Goal: Task Accomplishment & Management: Manage account settings

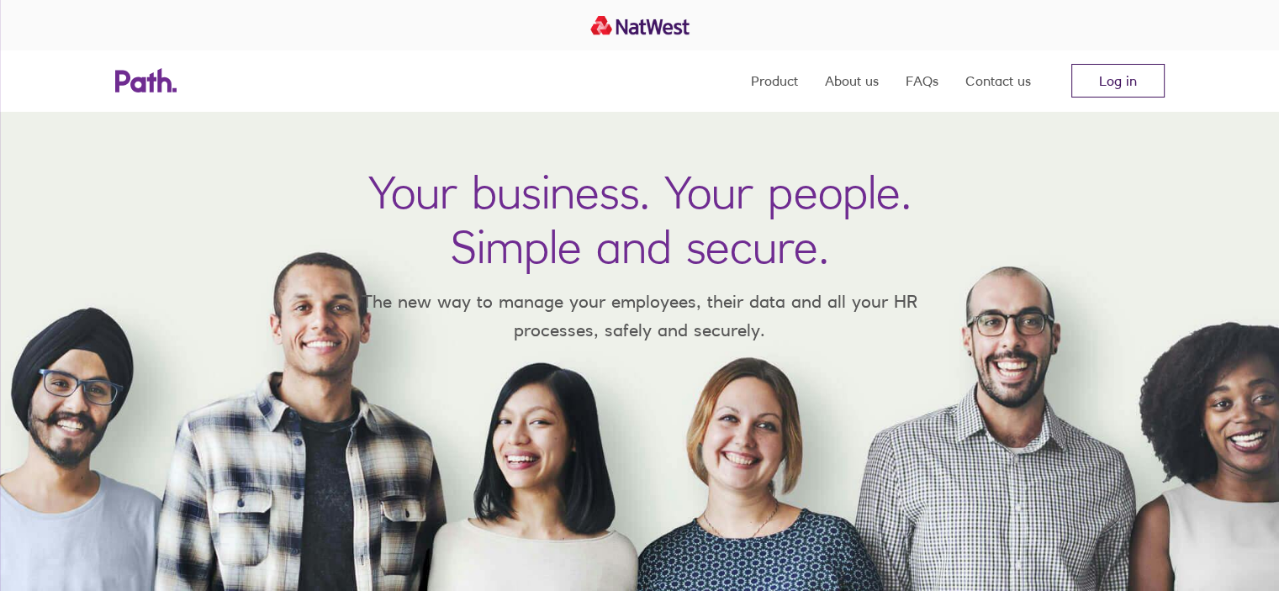
click at [1133, 70] on link "Log in" at bounding box center [1117, 81] width 93 height 34
click at [1151, 79] on link "Log in" at bounding box center [1117, 81] width 93 height 34
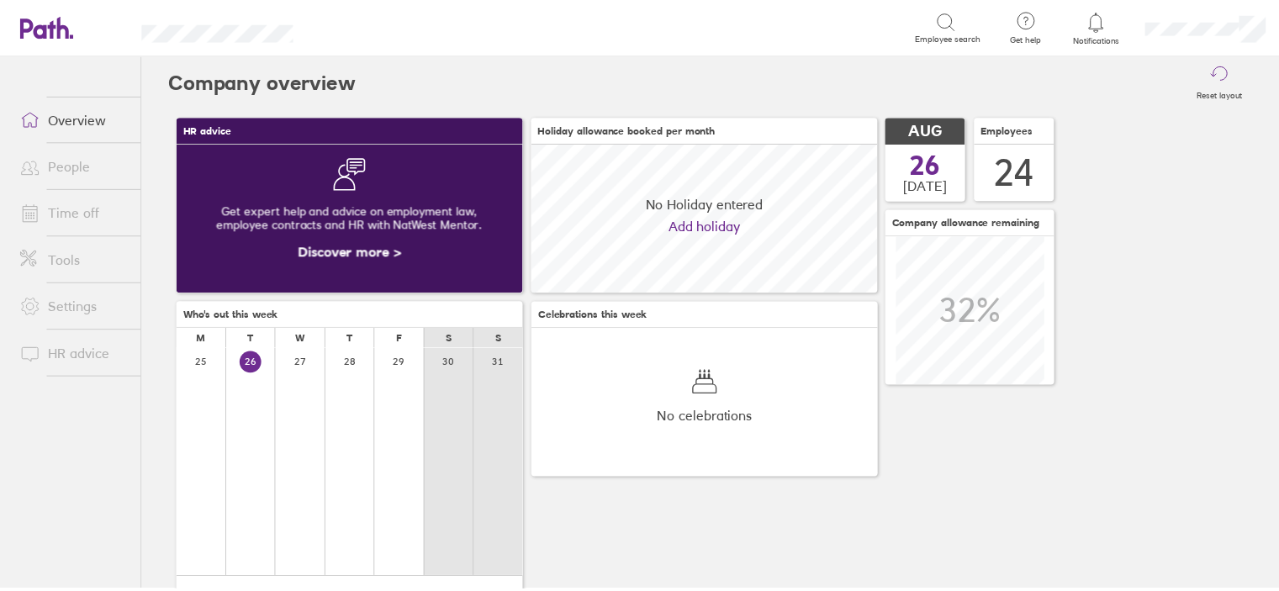
scroll to position [149, 350]
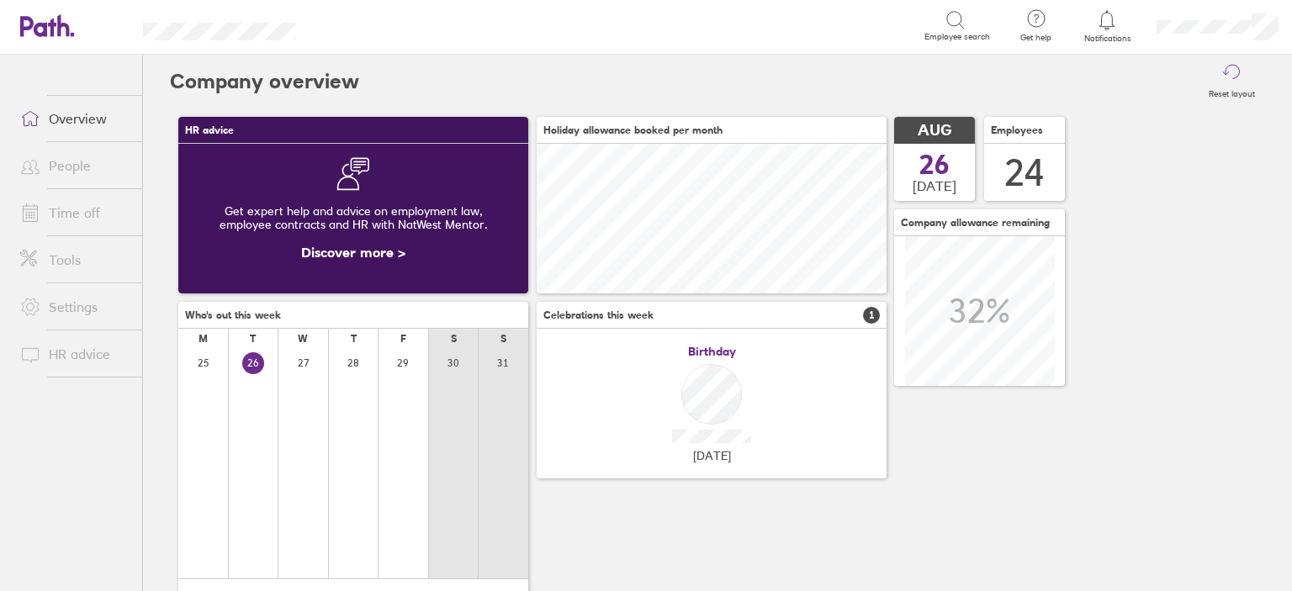
click at [61, 208] on link "Time off" at bounding box center [74, 213] width 135 height 34
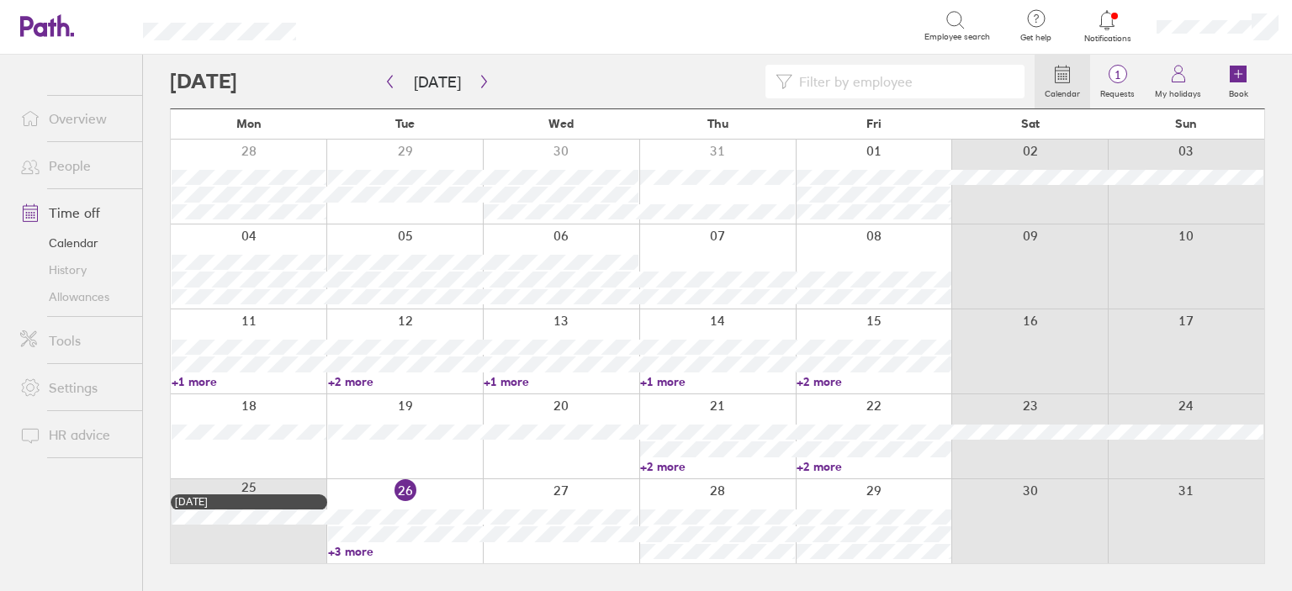
click at [352, 551] on link "+3 more" at bounding box center [405, 551] width 155 height 15
click at [486, 77] on button "button" at bounding box center [483, 82] width 21 height 28
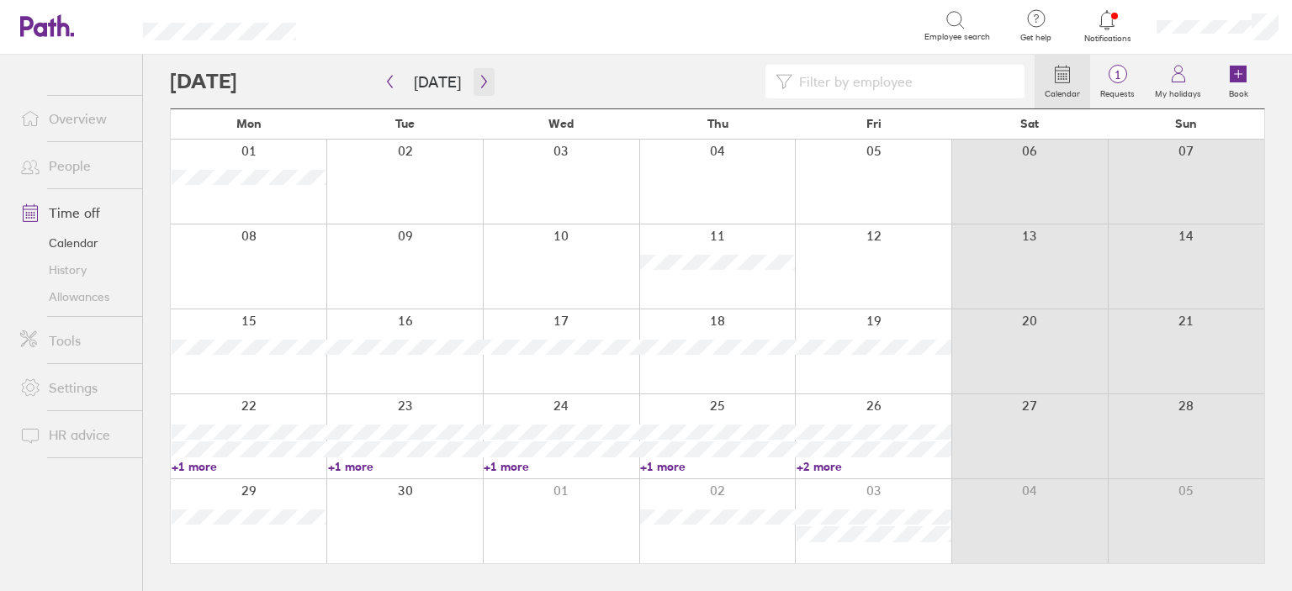
click at [482, 83] on icon "button" at bounding box center [484, 81] width 13 height 13
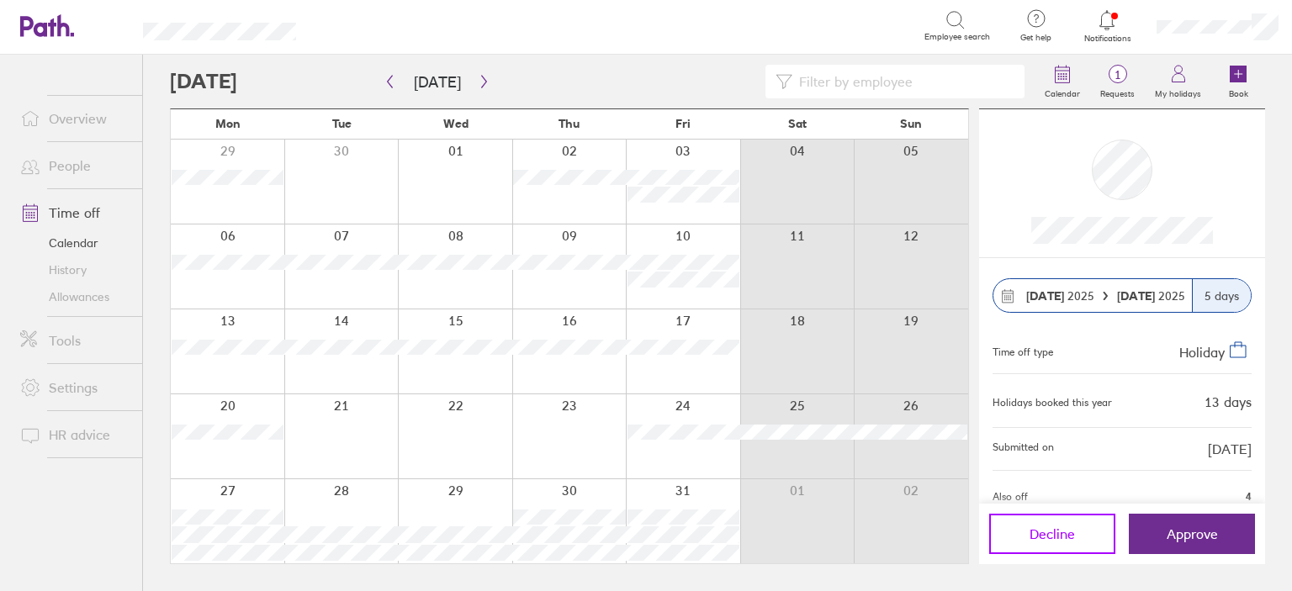
click at [1055, 524] on button "Decline" at bounding box center [1052, 534] width 126 height 40
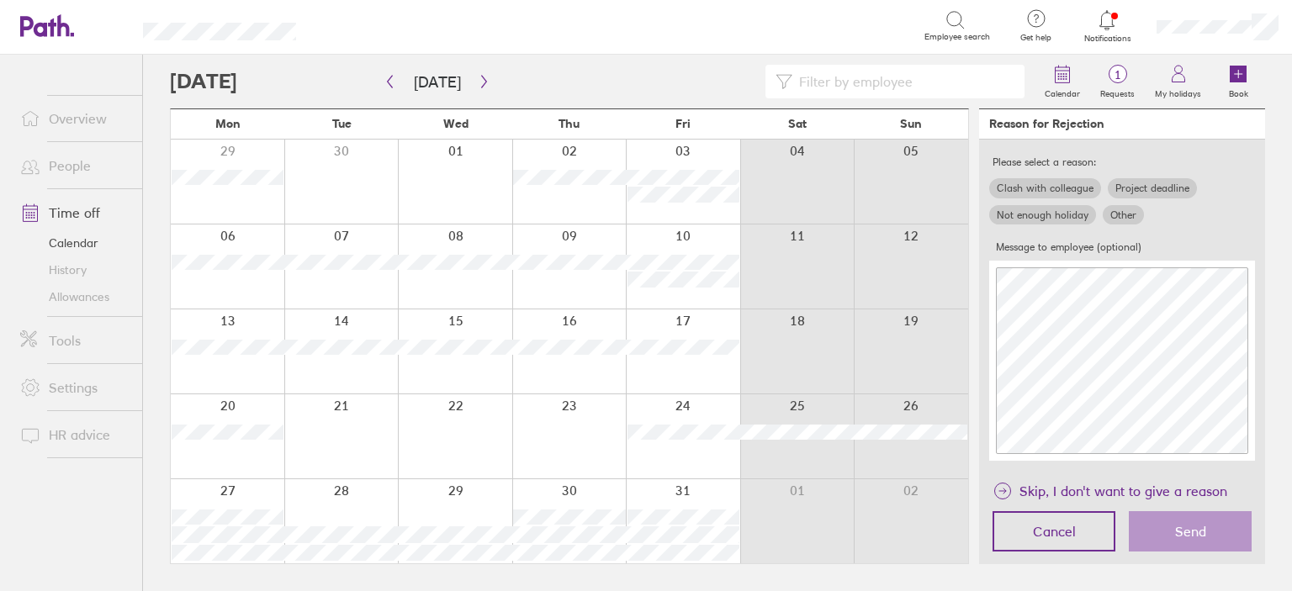
click at [1033, 187] on label "Clash with colleague" at bounding box center [1045, 188] width 112 height 20
click at [0, 0] on input "Clash with colleague" at bounding box center [0, 0] width 0 height 0
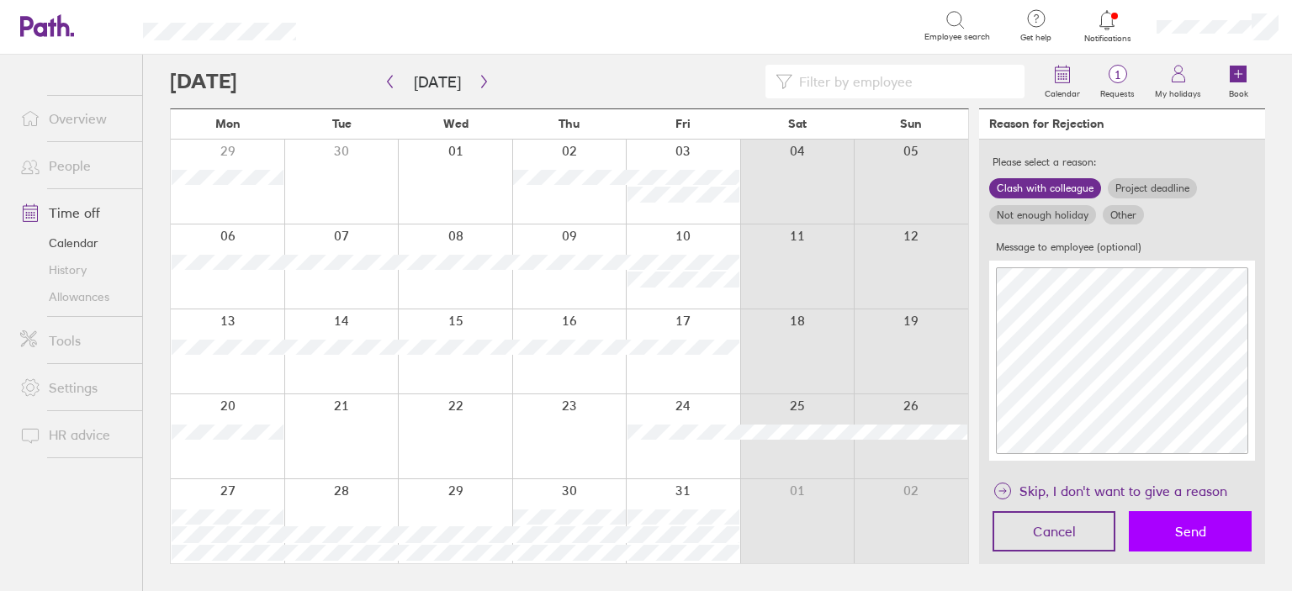
click at [1214, 528] on button "Send" at bounding box center [1190, 531] width 123 height 40
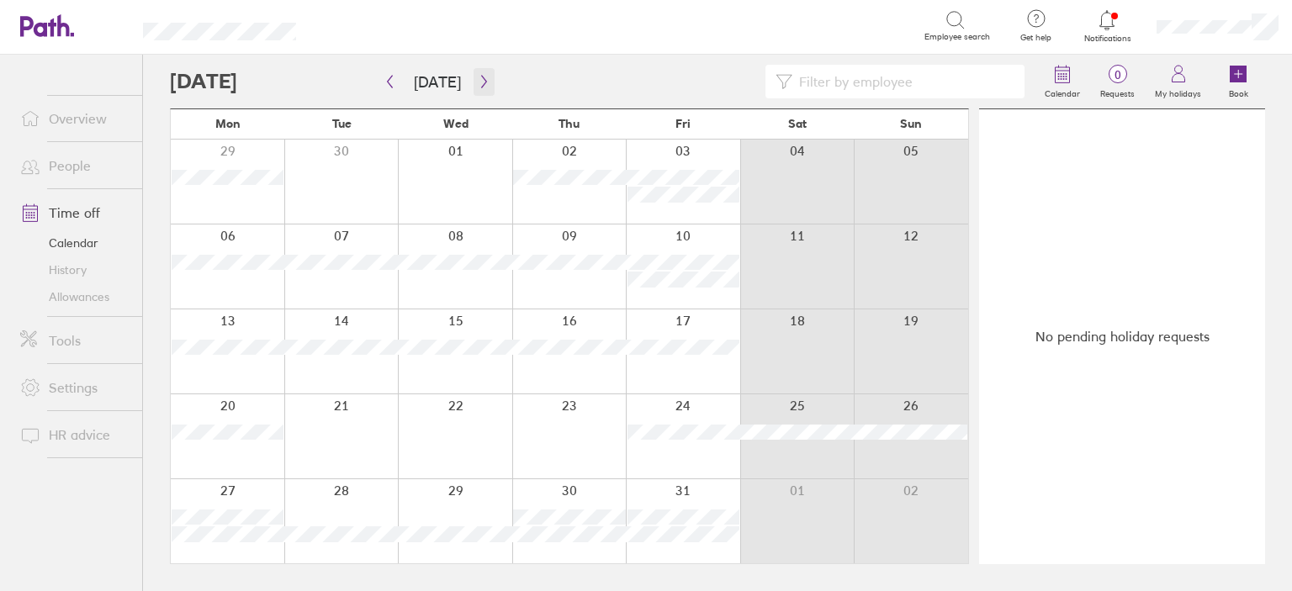
click at [487, 87] on button "button" at bounding box center [483, 82] width 21 height 28
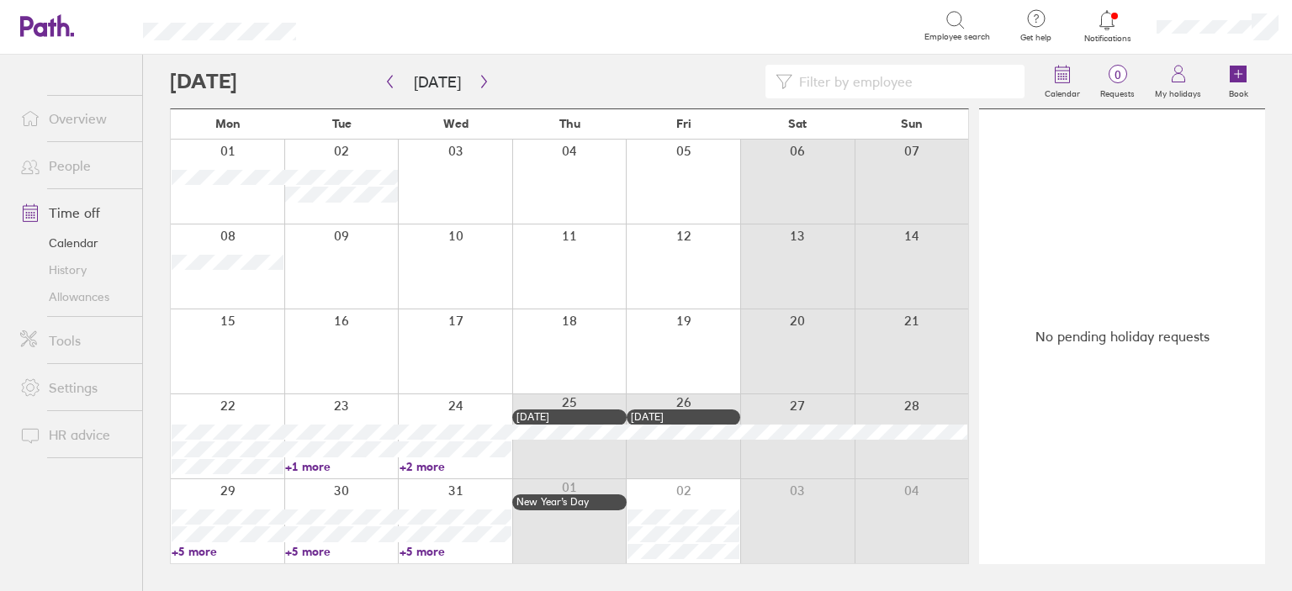
click at [66, 163] on link "People" at bounding box center [74, 166] width 135 height 34
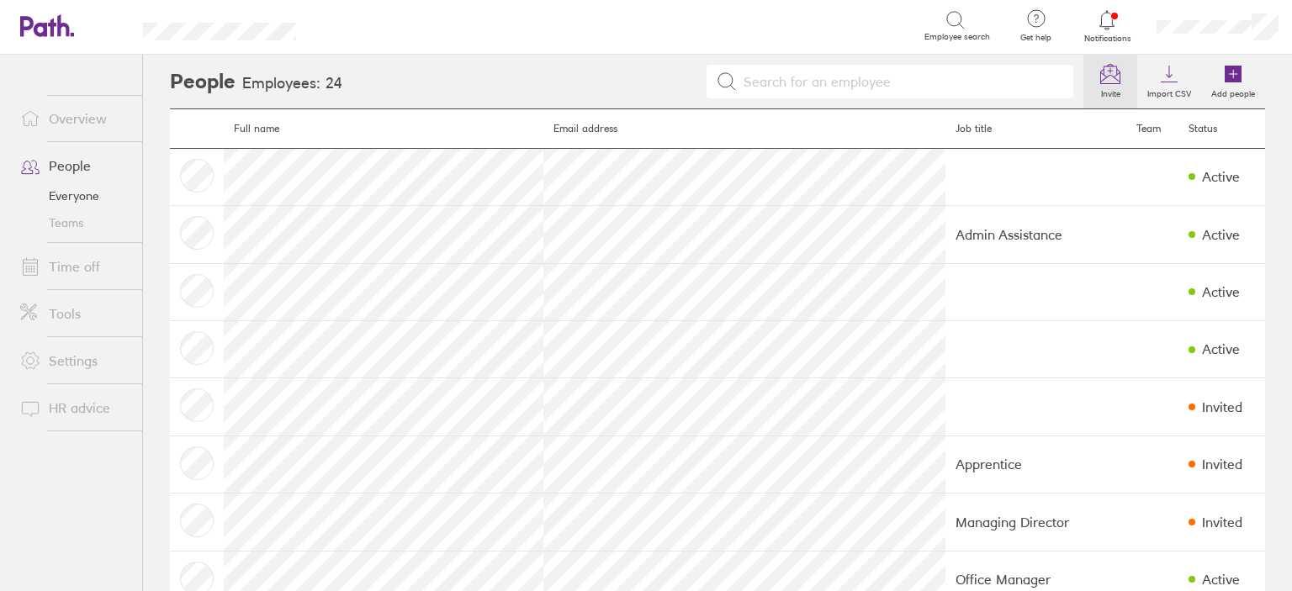
click at [1100, 62] on link "Invite" at bounding box center [1110, 82] width 54 height 54
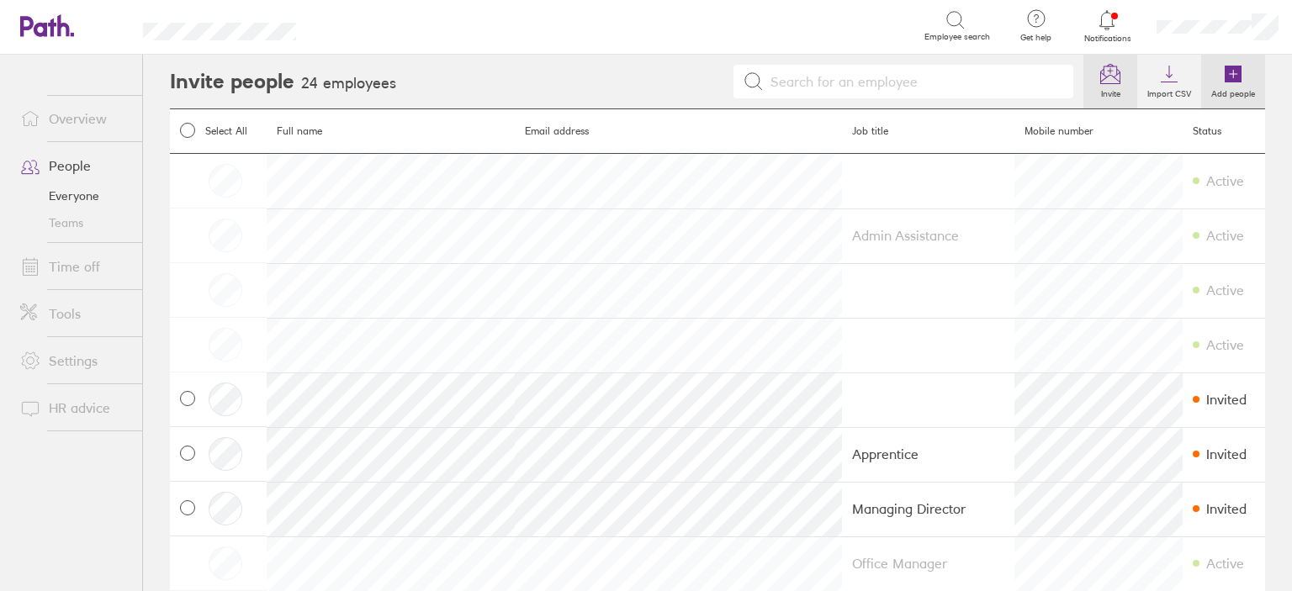
click at [1207, 87] on label "Add people" at bounding box center [1233, 91] width 64 height 15
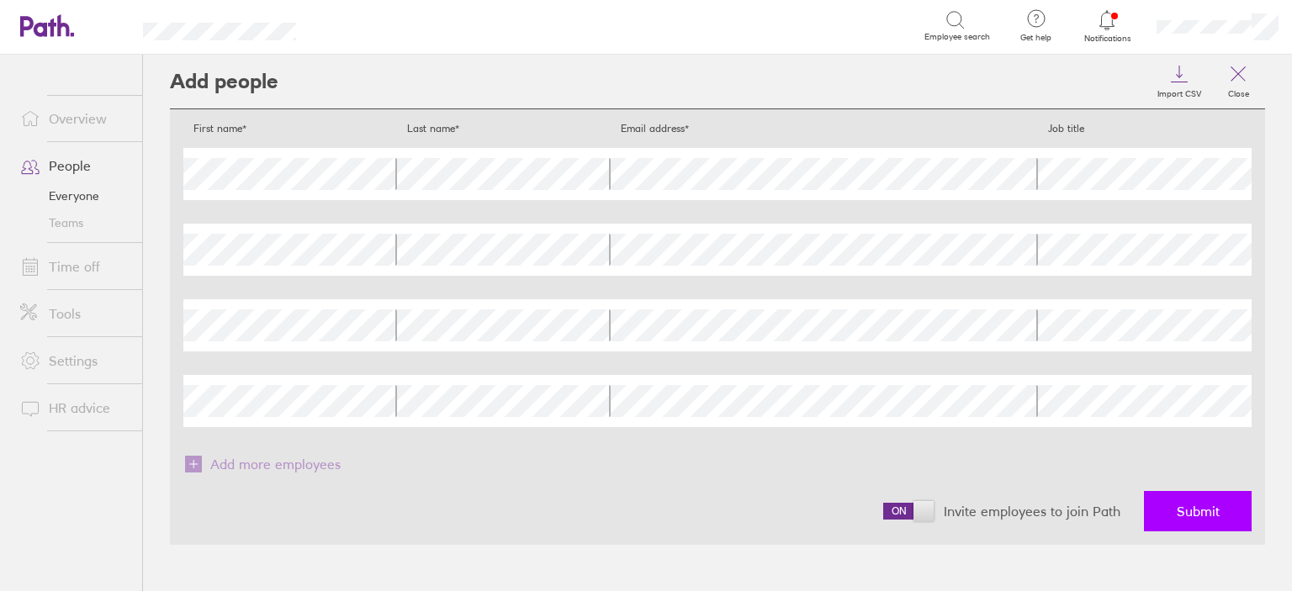
click at [1172, 514] on button "Submit" at bounding box center [1198, 511] width 108 height 40
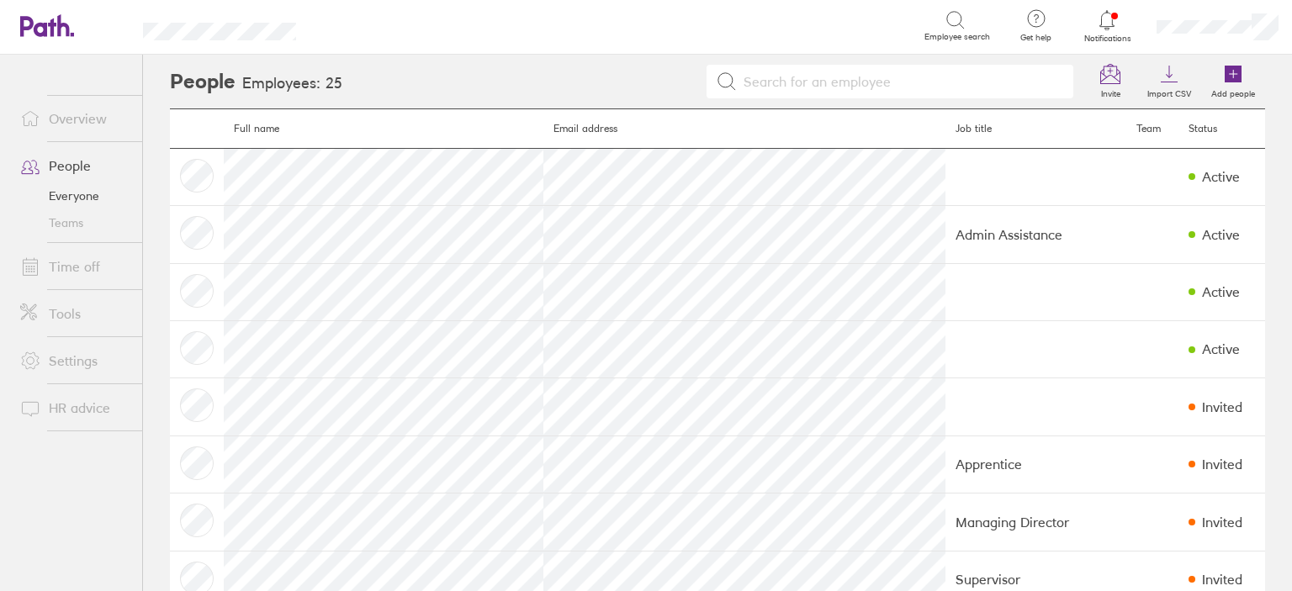
scroll to position [505, 0]
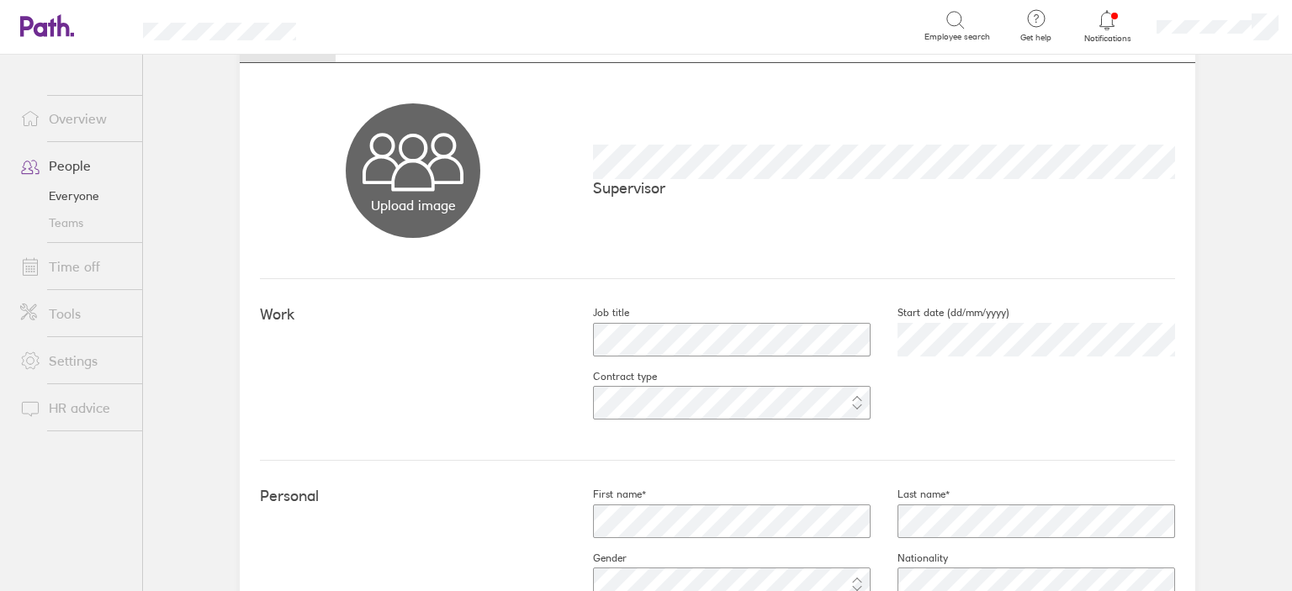
scroll to position [168, 0]
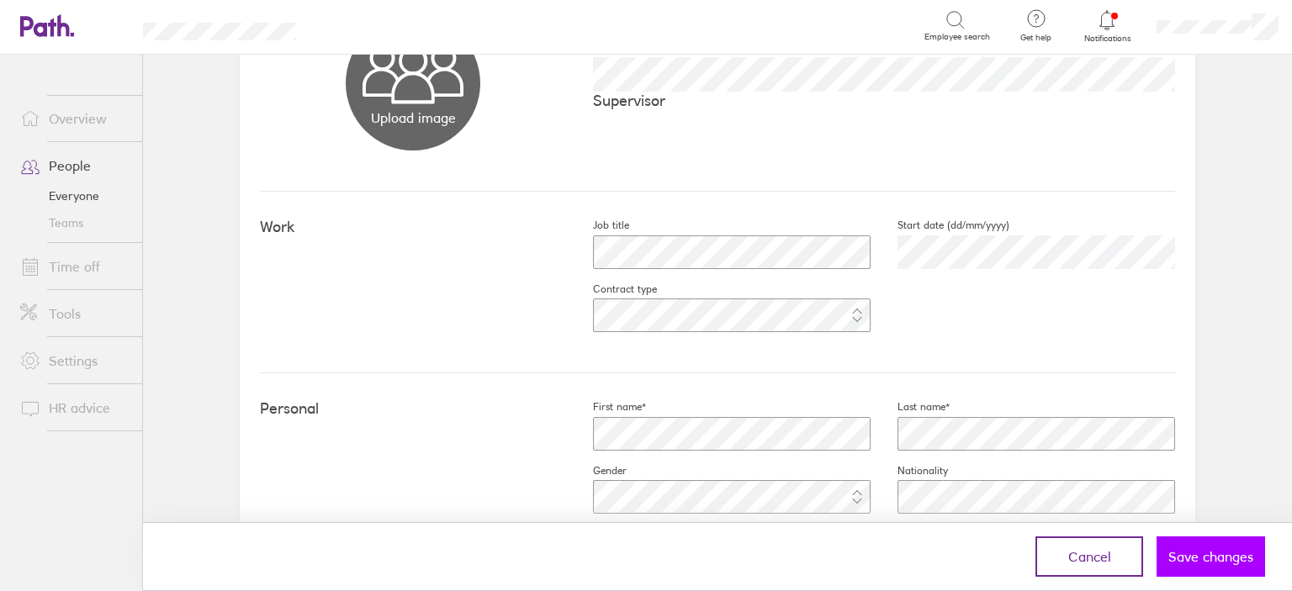
click at [1225, 563] on span "Save changes" at bounding box center [1210, 556] width 85 height 15
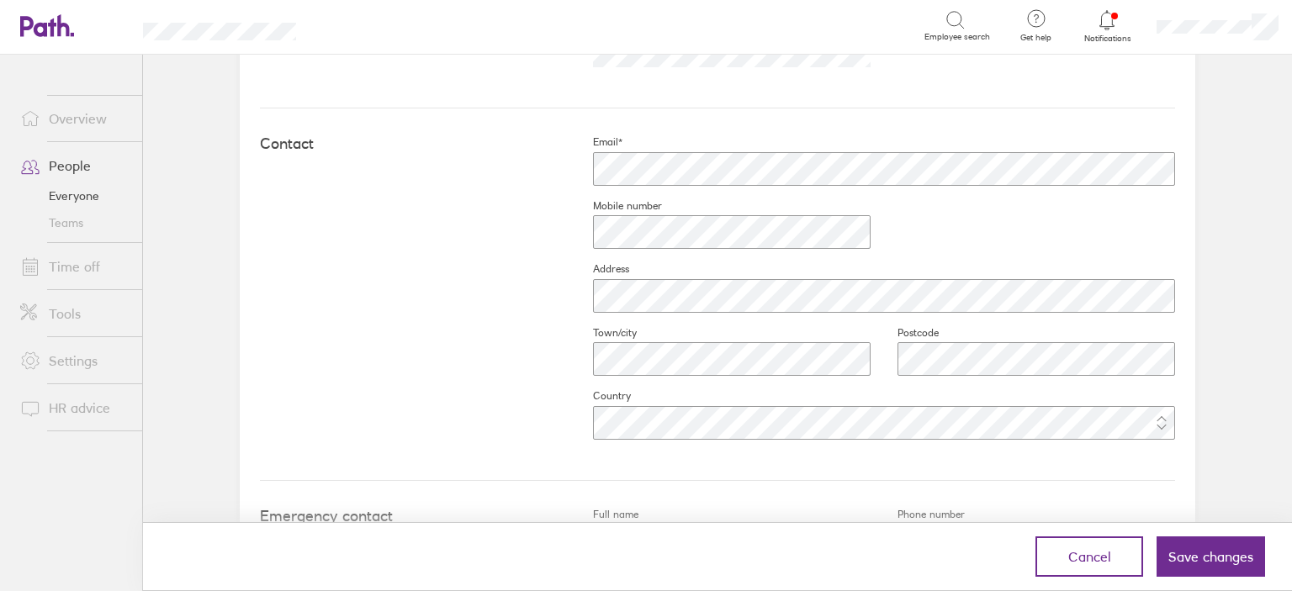
scroll to position [786, 0]
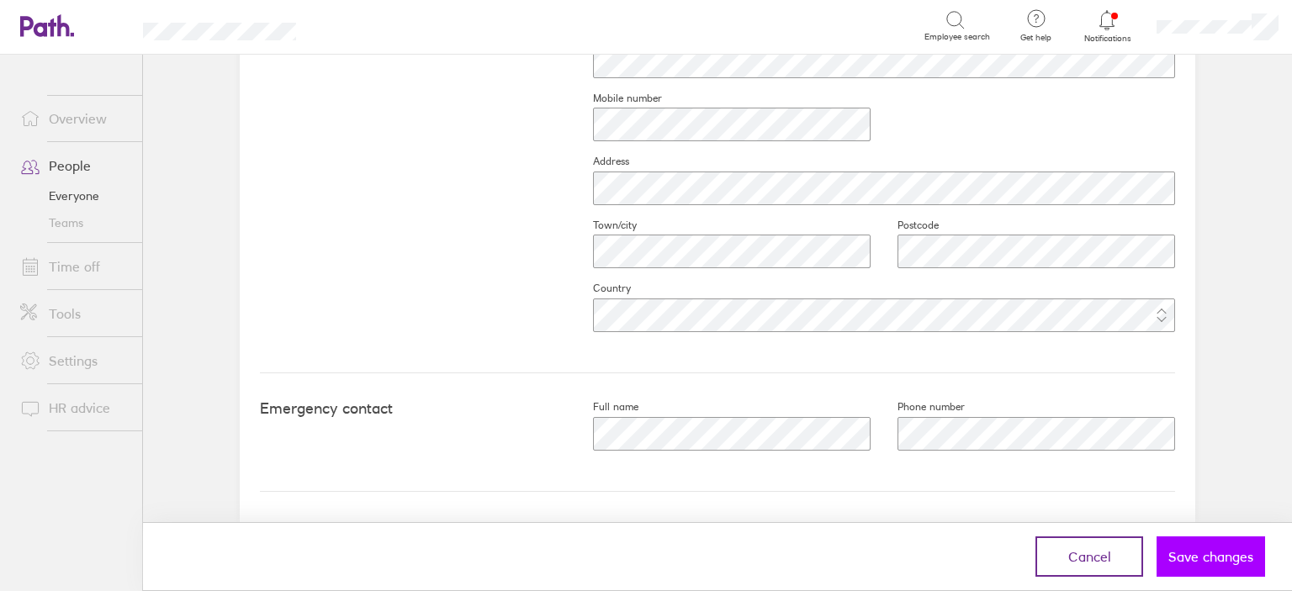
click at [1200, 543] on button "Save changes" at bounding box center [1210, 557] width 108 height 40
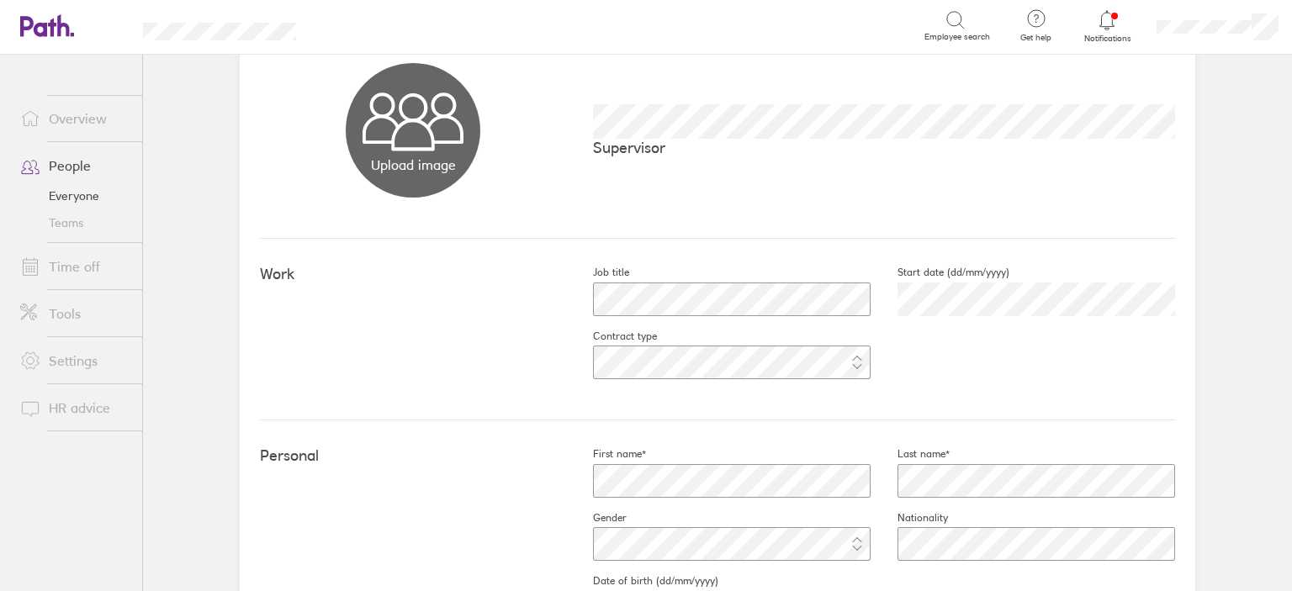
scroll to position [0, 0]
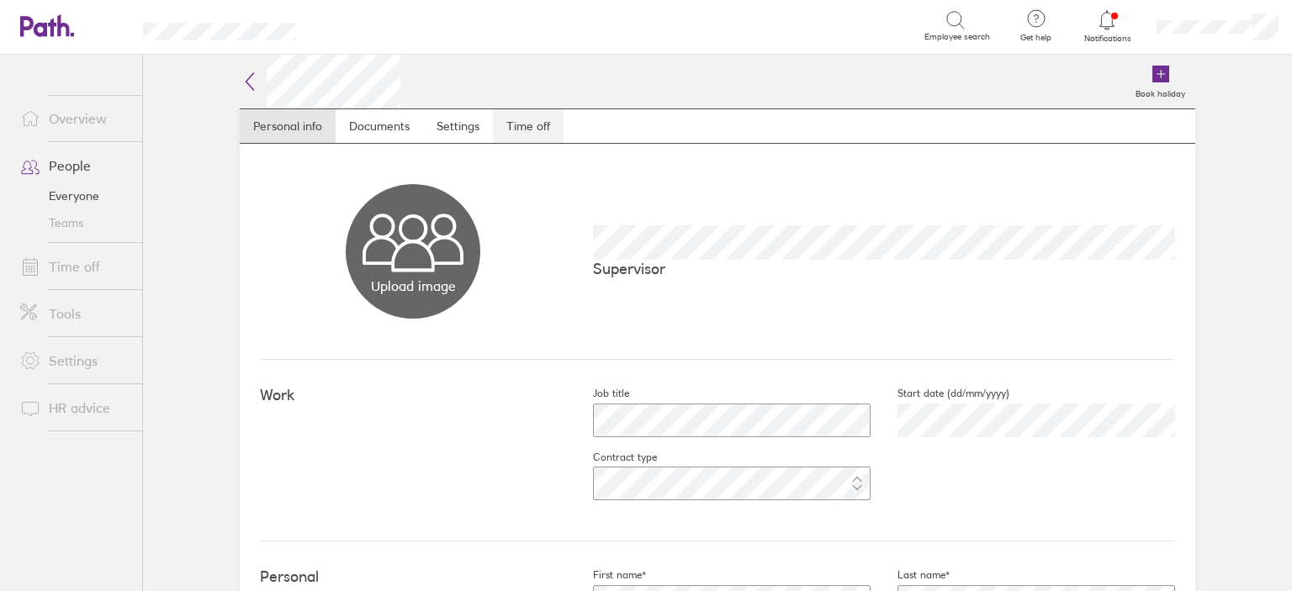
click at [554, 122] on link "Time off" at bounding box center [528, 126] width 71 height 34
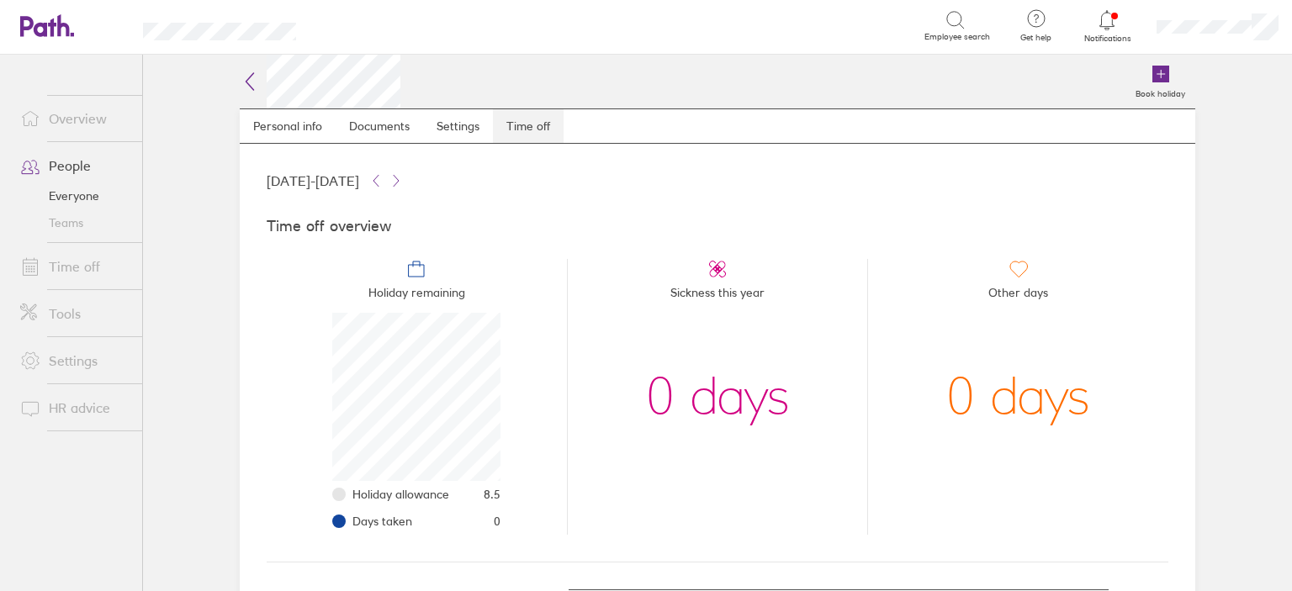
scroll to position [168, 168]
click at [90, 163] on link "People" at bounding box center [74, 166] width 135 height 34
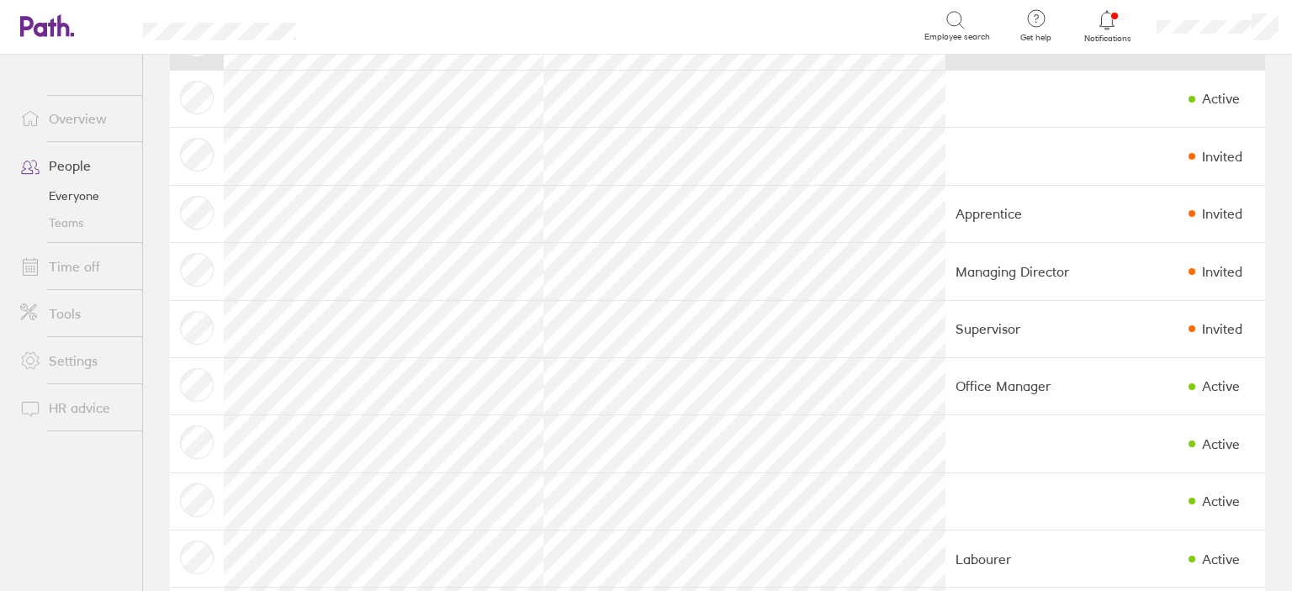
scroll to position [252, 0]
click at [84, 271] on link "Time off" at bounding box center [74, 267] width 135 height 34
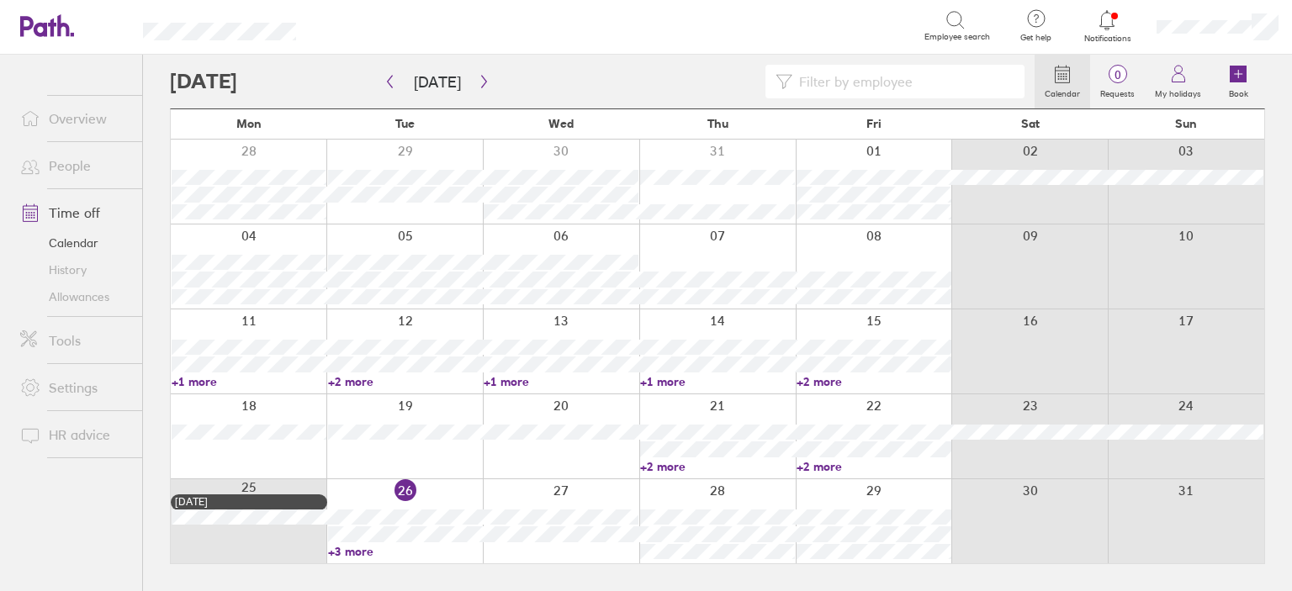
click at [81, 295] on link "Allowances" at bounding box center [74, 296] width 135 height 27
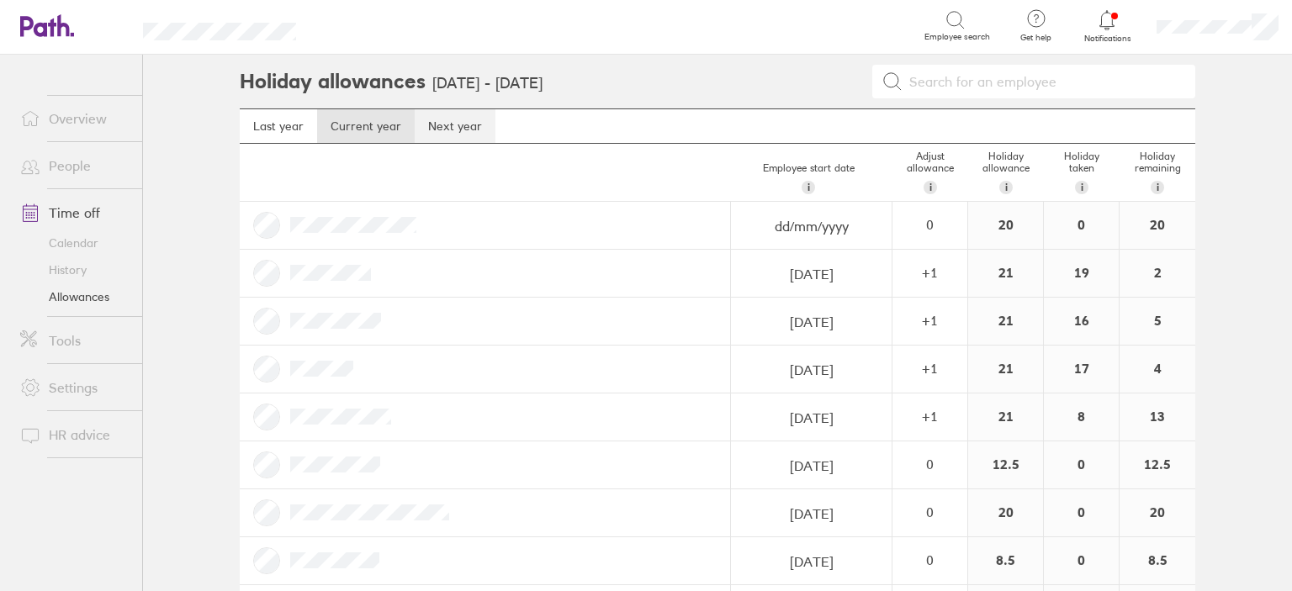
click at [430, 123] on link "Next year" at bounding box center [455, 126] width 81 height 34
click at [360, 114] on link "Current year" at bounding box center [366, 126] width 98 height 34
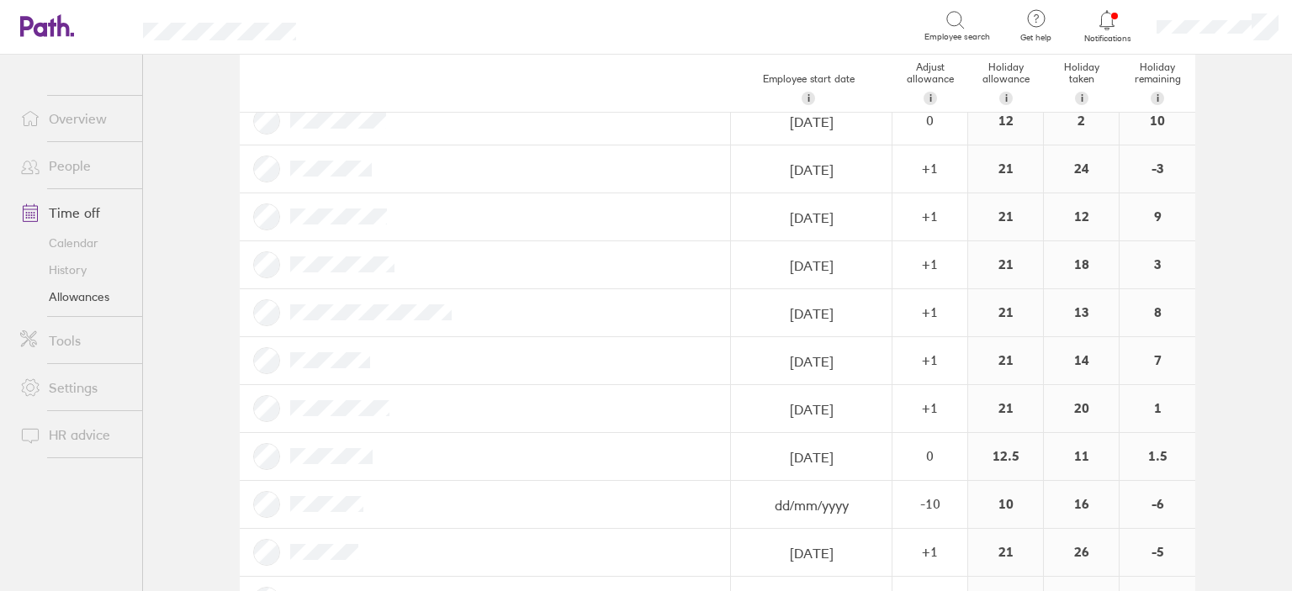
scroll to position [757, 0]
